Goal: Transaction & Acquisition: Download file/media

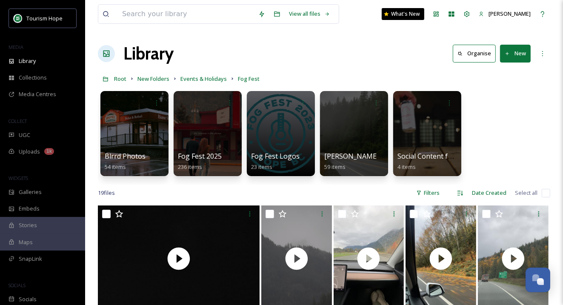
scroll to position [133, 0]
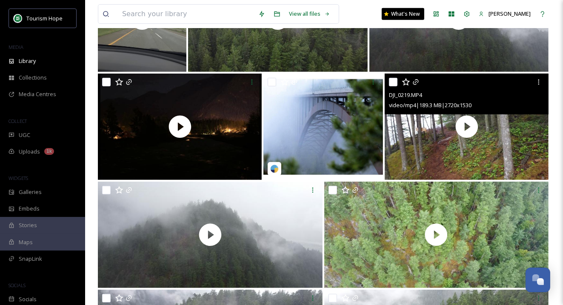
scroll to position [124, 0]
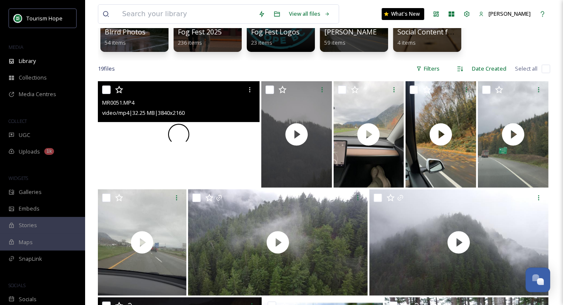
click at [234, 129] on video "MR0051.MP4" at bounding box center [179, 134] width 162 height 106
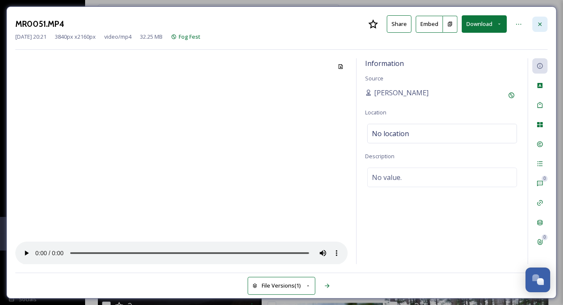
click at [537, 18] on div at bounding box center [540, 24] width 15 height 15
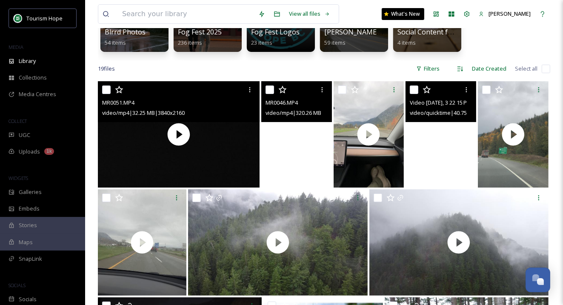
click at [286, 178] on video "MR0046.MP4" at bounding box center [296, 134] width 71 height 106
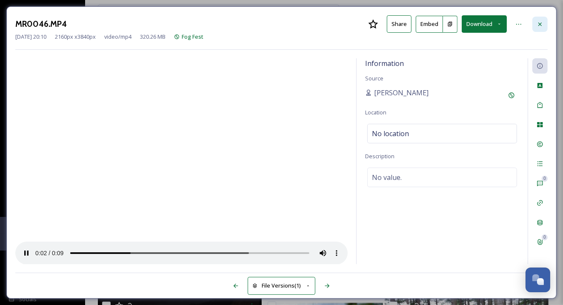
click at [542, 24] on icon at bounding box center [540, 24] width 7 height 7
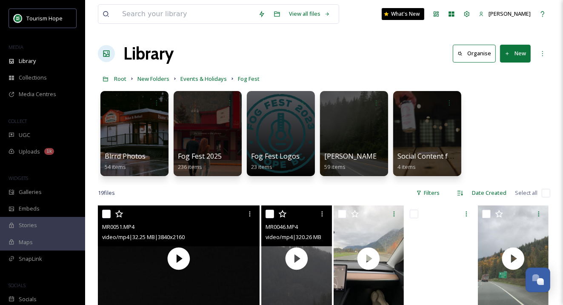
click at [519, 57] on button "New" at bounding box center [515, 53] width 31 height 17
click at [506, 76] on span "File Upload" at bounding box center [512, 73] width 28 height 8
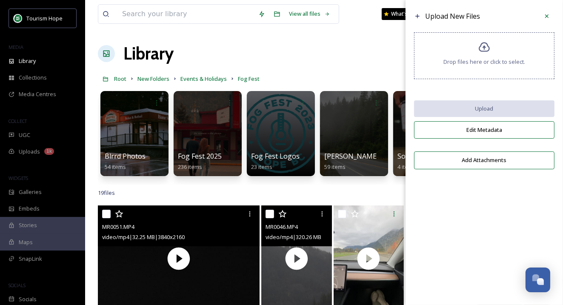
click at [464, 56] on div "Drop files here or click to select." at bounding box center [484, 55] width 140 height 47
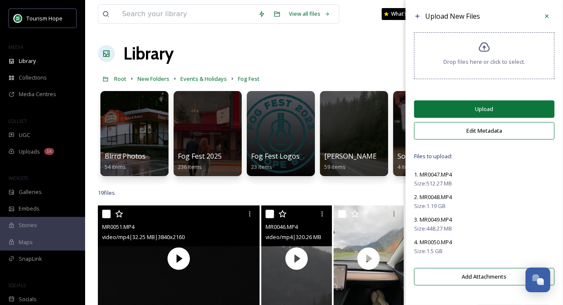
click at [451, 106] on button "Upload" at bounding box center [484, 108] width 140 height 17
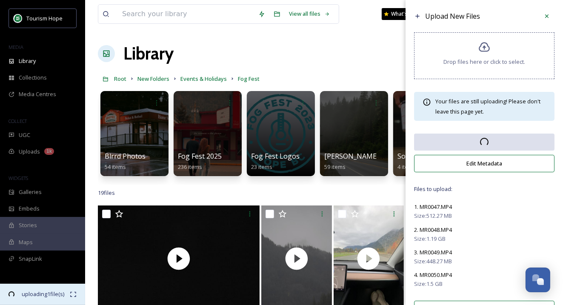
click at [72, 293] on icon at bounding box center [73, 294] width 7 height 7
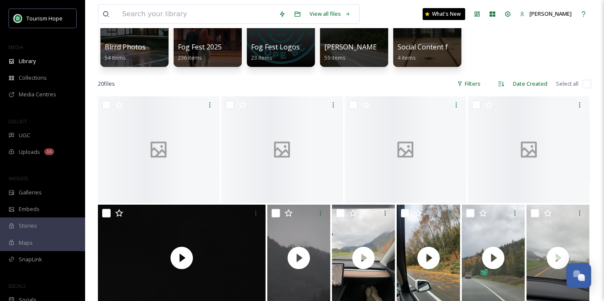
scroll to position [109, 0]
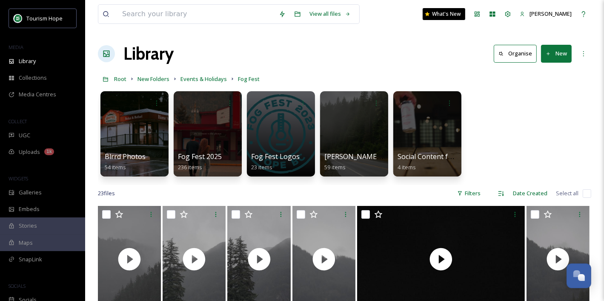
click at [561, 55] on button "New" at bounding box center [556, 53] width 31 height 17
click at [551, 112] on div "Folder" at bounding box center [547, 106] width 48 height 17
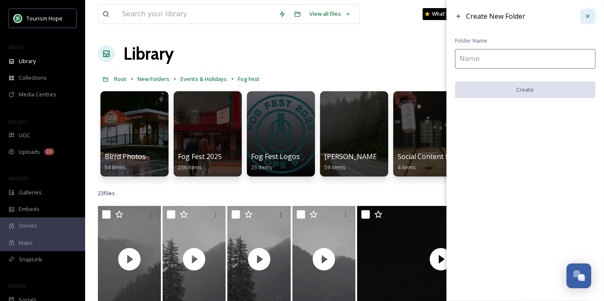
click at [587, 17] on icon at bounding box center [587, 15] width 3 height 3
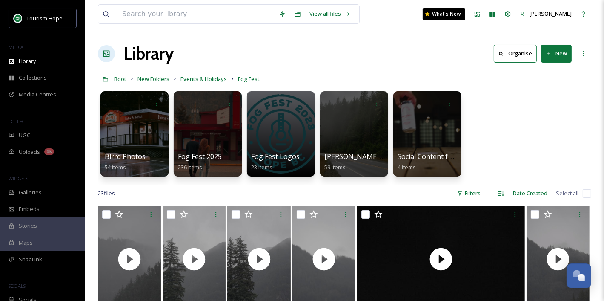
click at [560, 54] on button "New" at bounding box center [556, 53] width 31 height 17
click at [552, 74] on span "File Upload" at bounding box center [553, 73] width 28 height 8
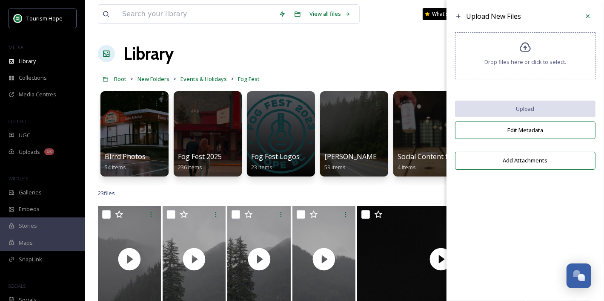
click at [506, 62] on span "Drop files here or click to select." at bounding box center [525, 62] width 82 height 8
click at [498, 52] on div "Drop files here or click to select." at bounding box center [525, 55] width 140 height 47
click at [495, 66] on div "Drop files here or click to select." at bounding box center [525, 55] width 140 height 47
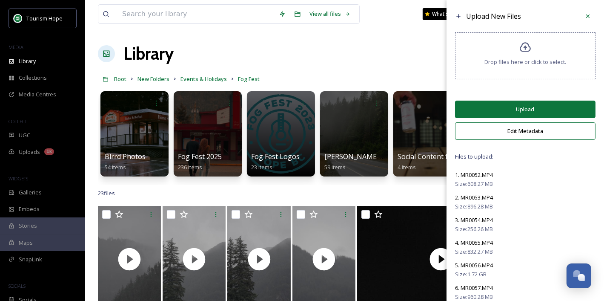
click at [511, 109] on button "Upload" at bounding box center [525, 108] width 140 height 17
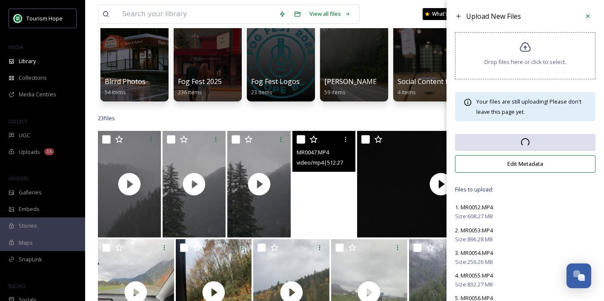
scroll to position [43, 0]
